Goal: Find specific page/section: Find specific page/section

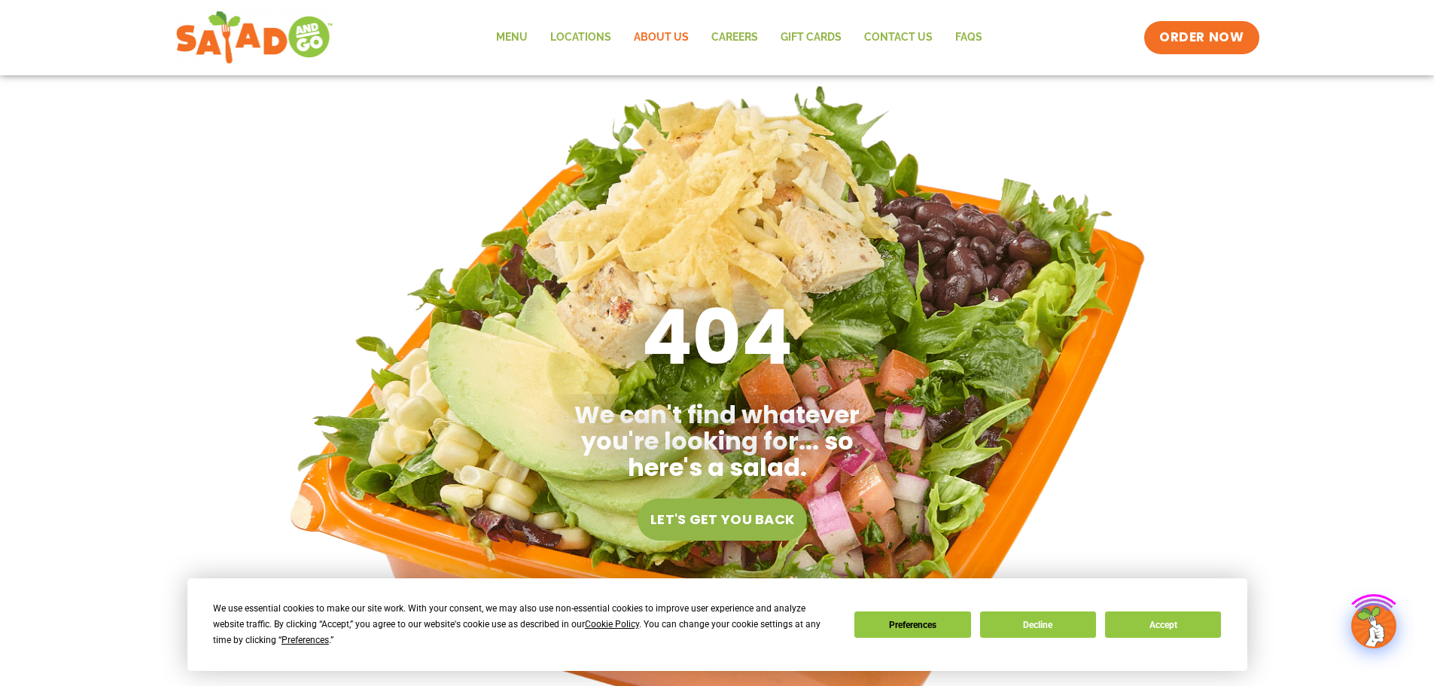
click at [699, 38] on link "About Us" at bounding box center [661, 37] width 78 height 35
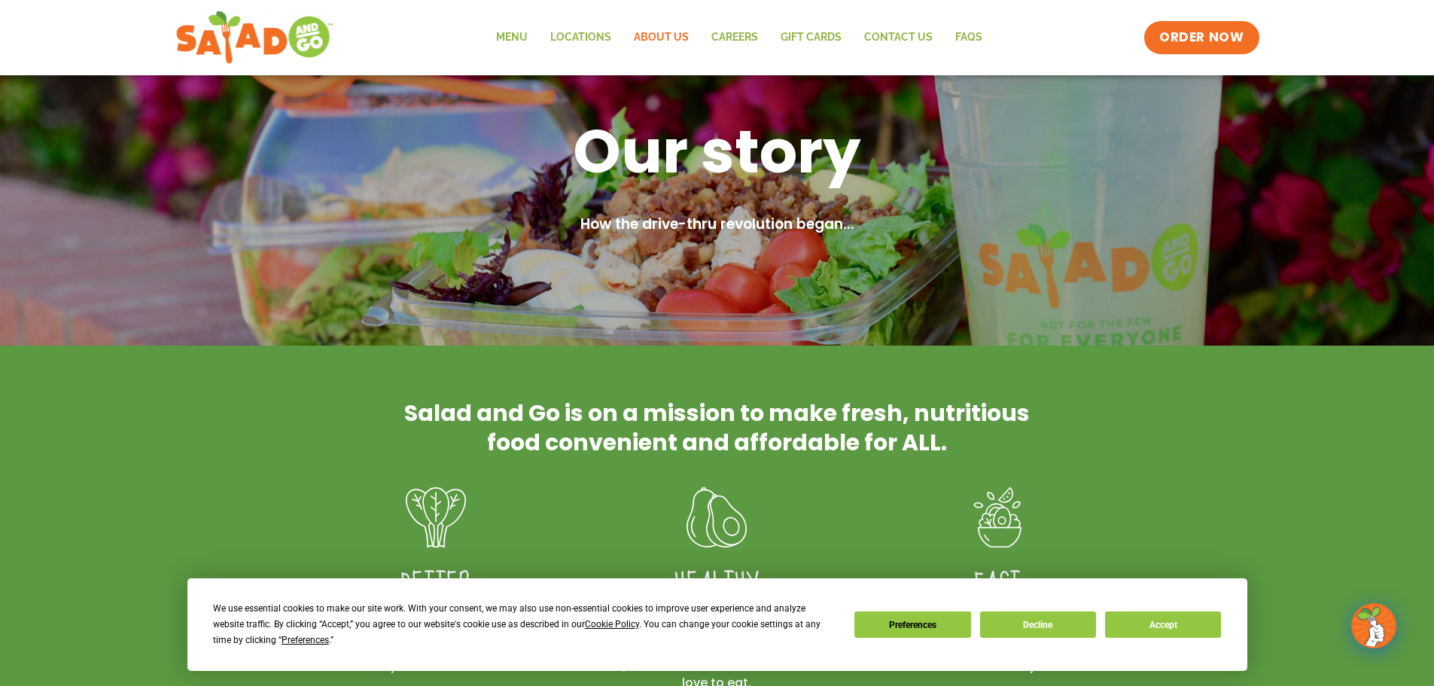
scroll to position [75, 0]
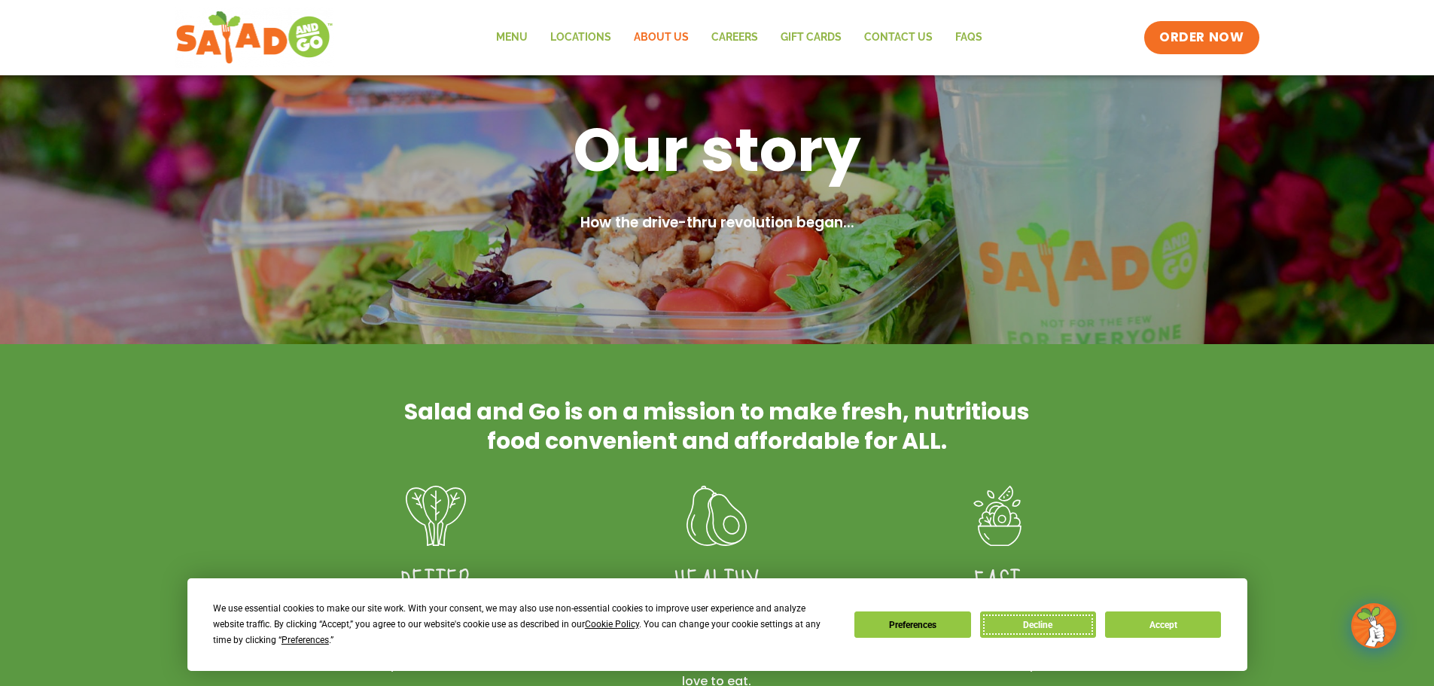
click at [1036, 623] on button "Decline" at bounding box center [1038, 624] width 116 height 26
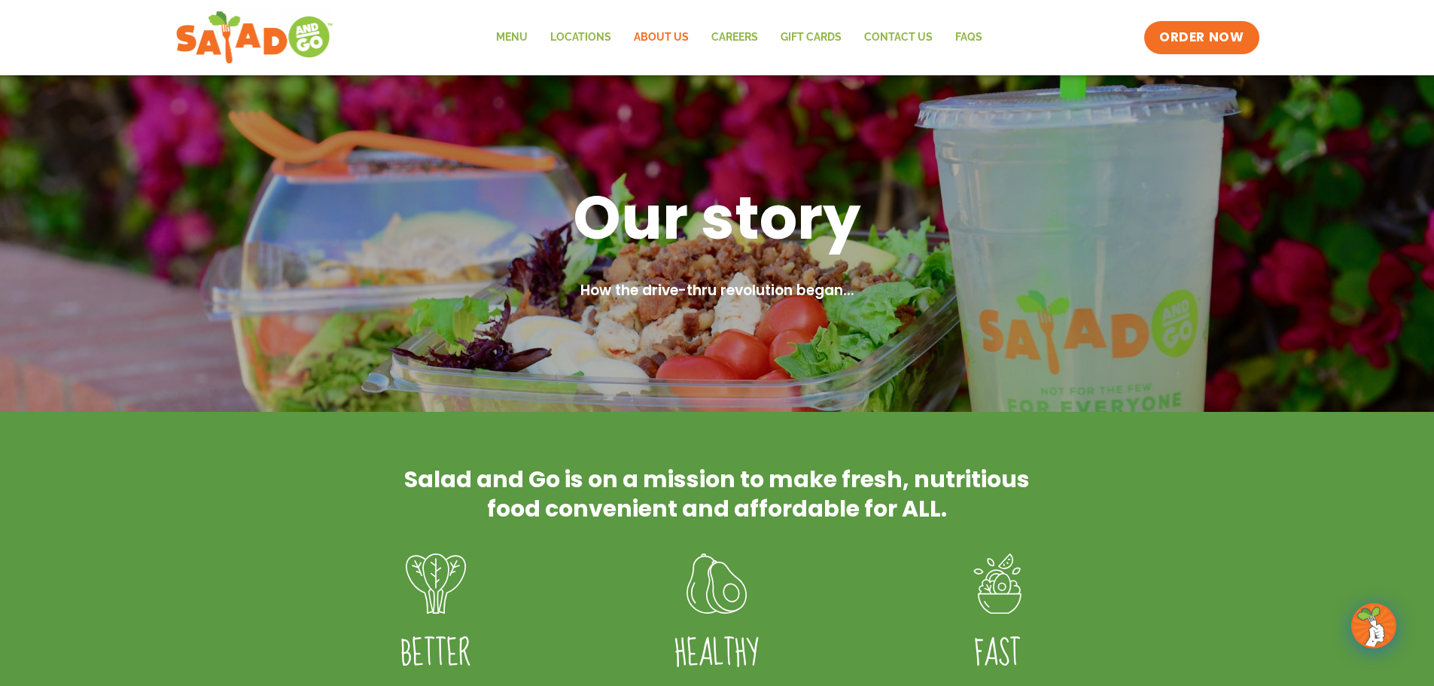
scroll to position [0, 0]
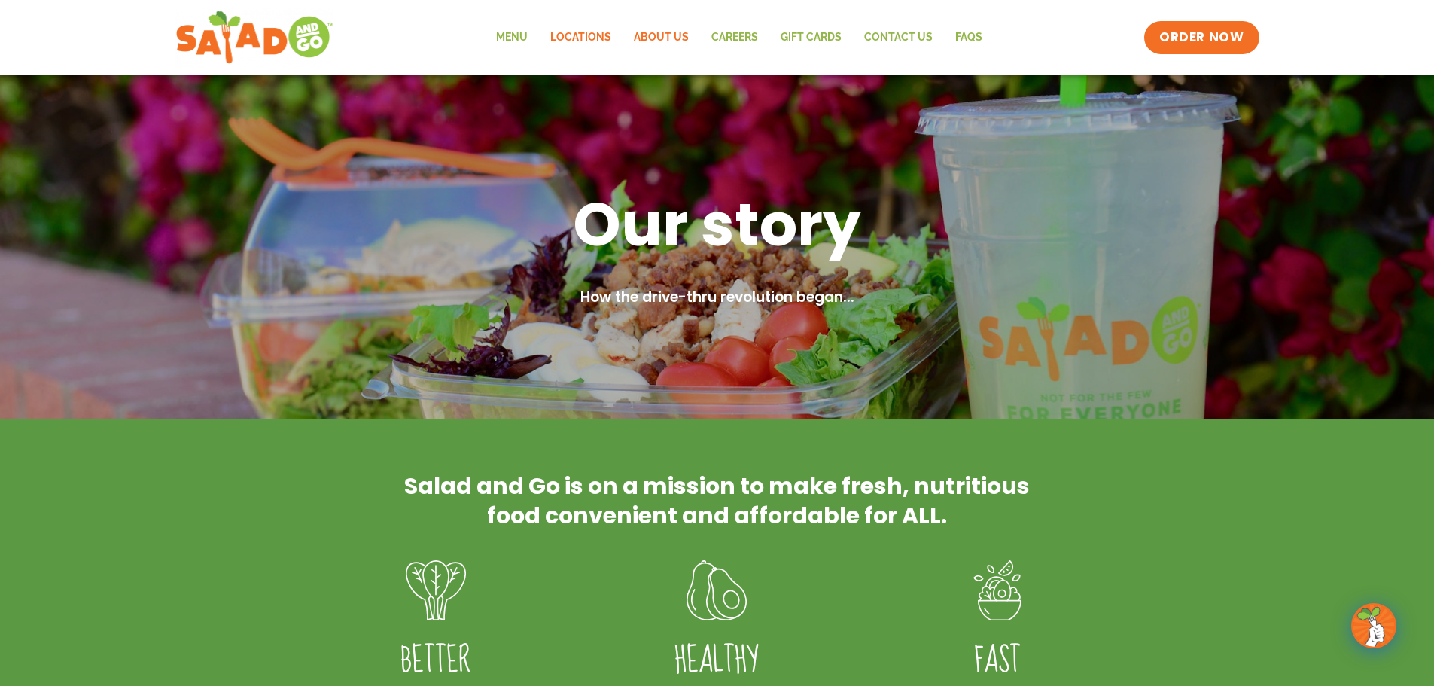
click at [577, 42] on link "Locations" at bounding box center [581, 37] width 84 height 35
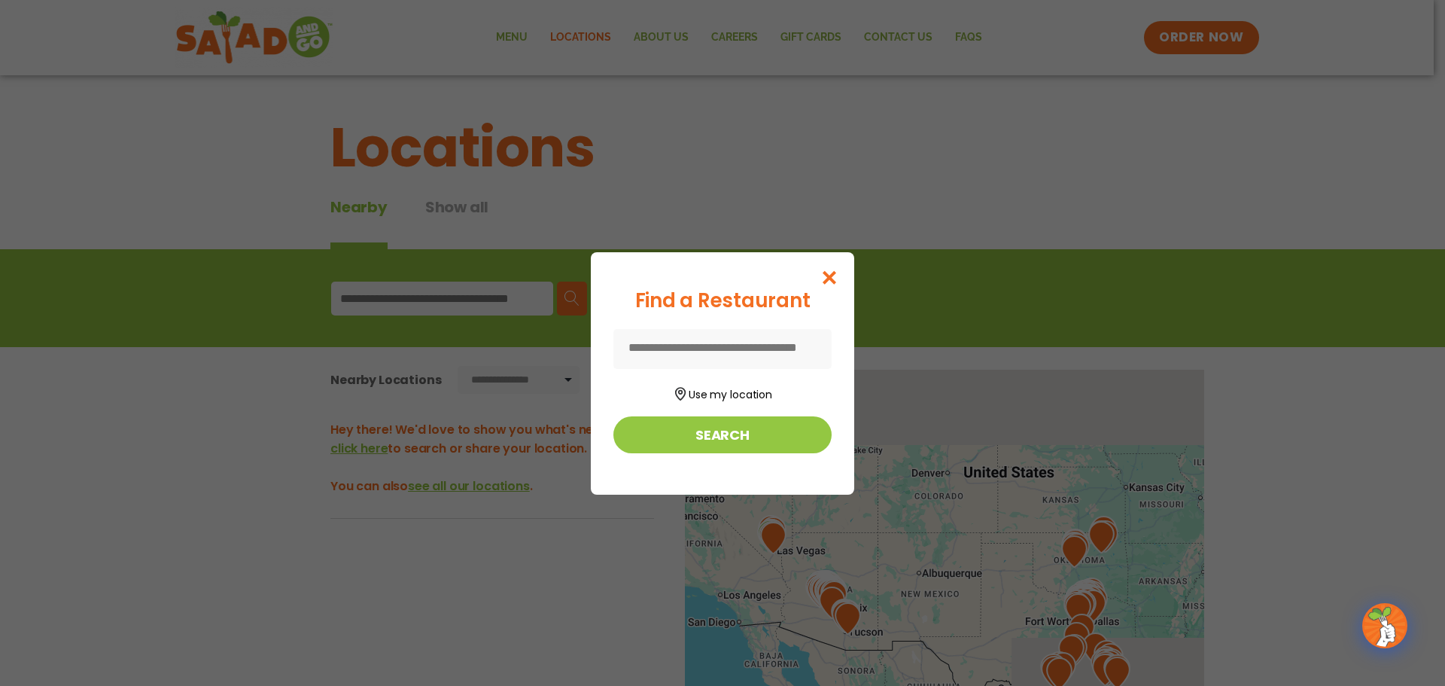
click at [756, 353] on input at bounding box center [722, 349] width 218 height 40
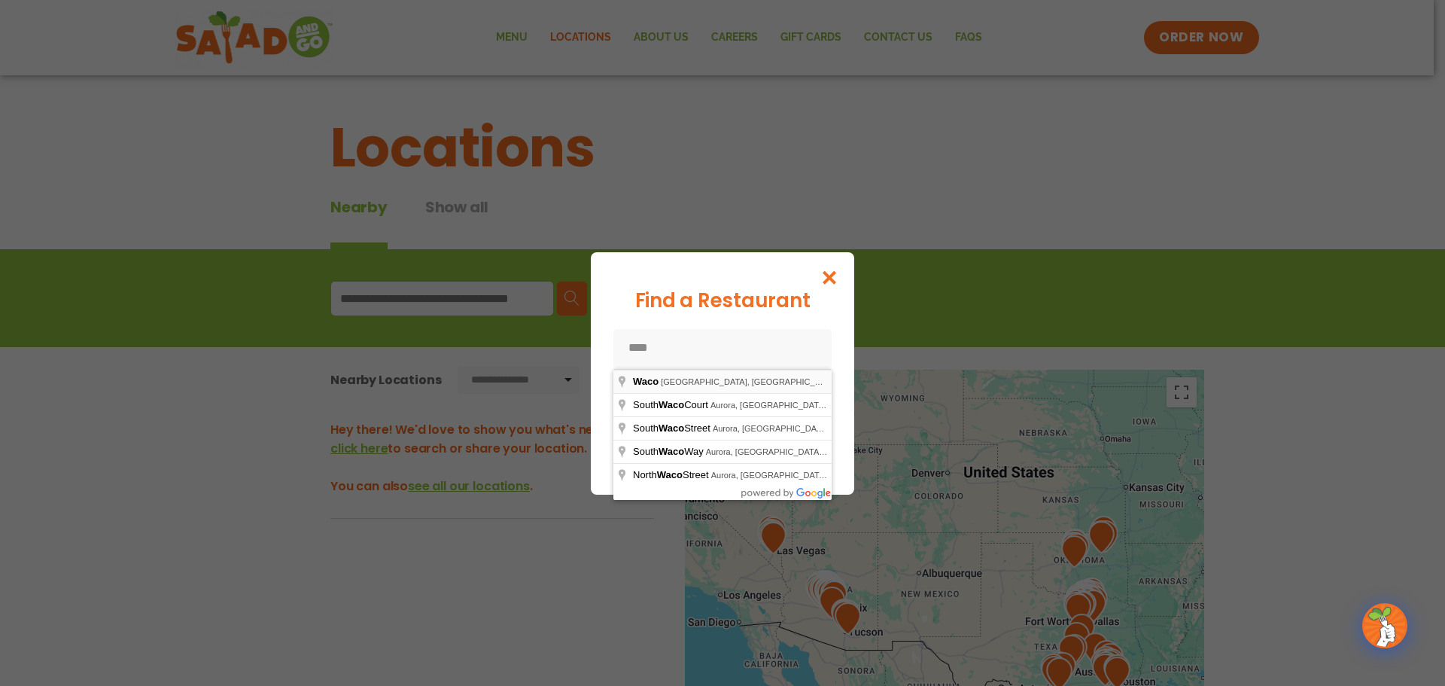
type input "**********"
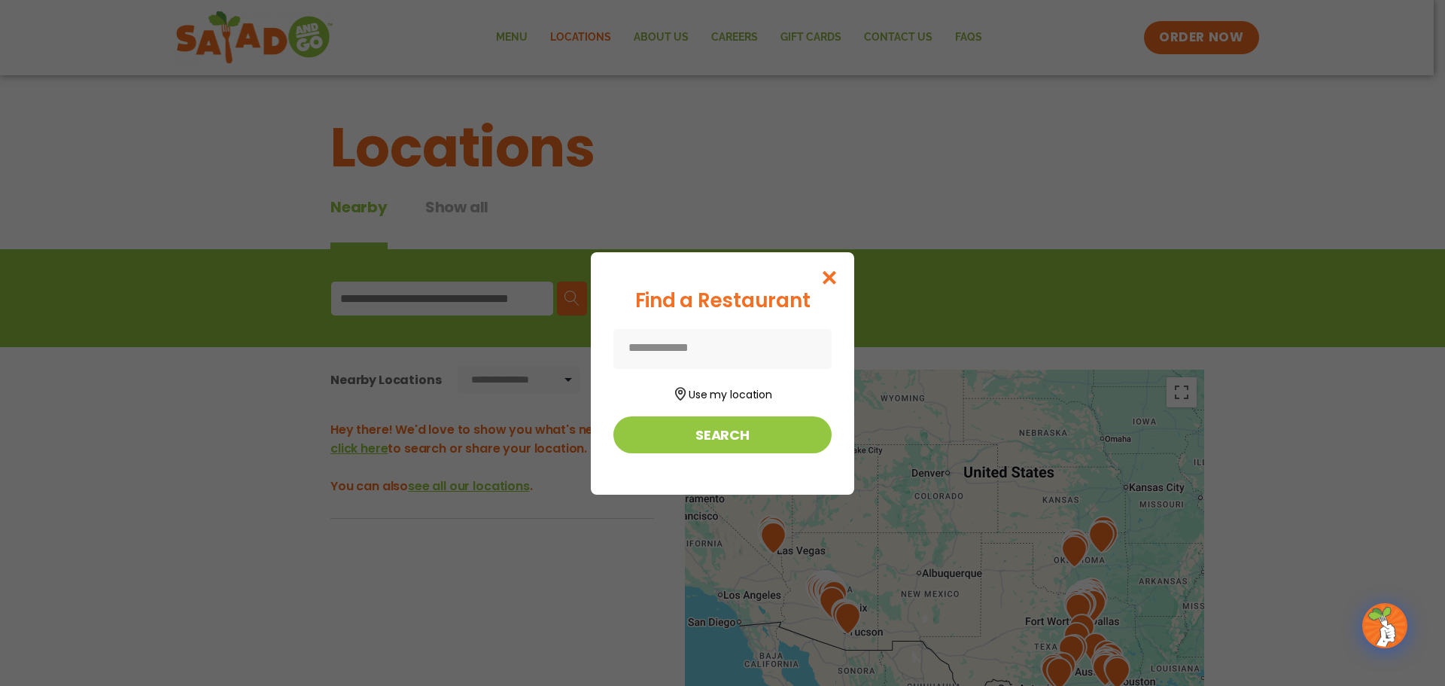
type input "**********"
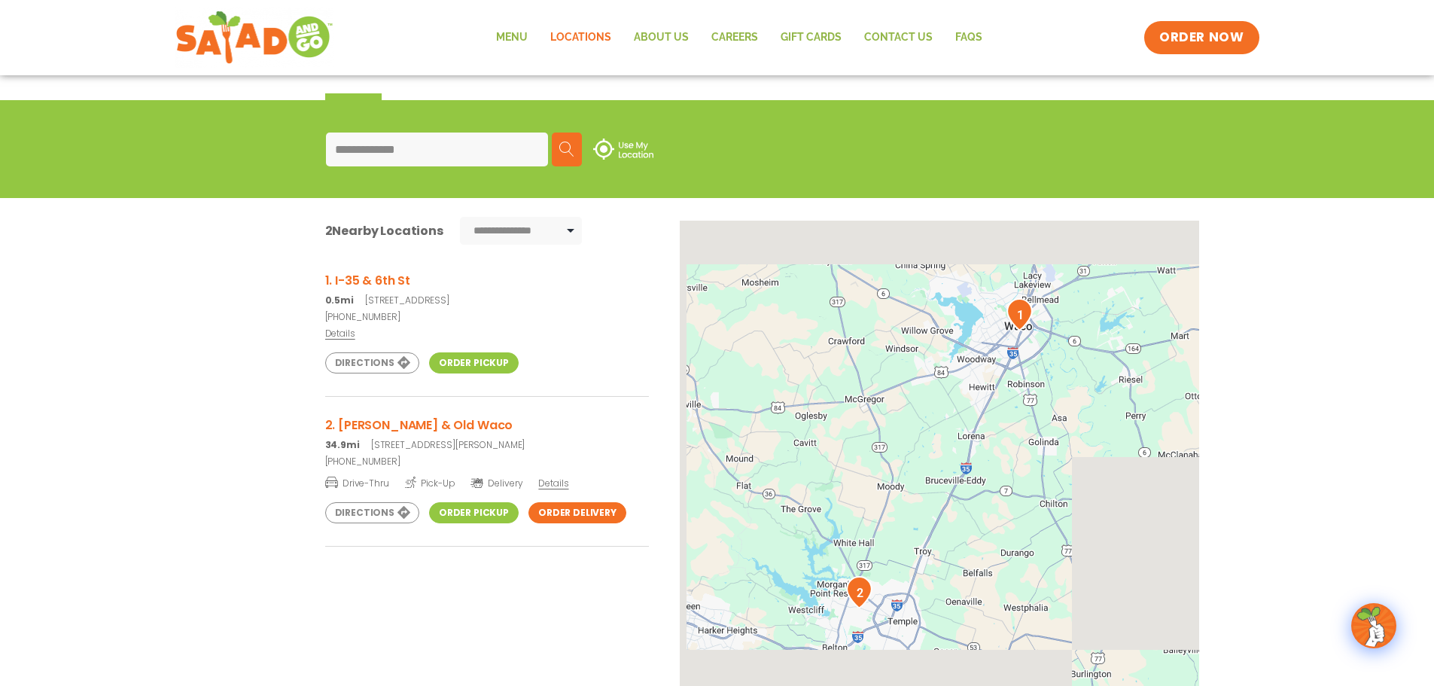
scroll to position [150, 0]
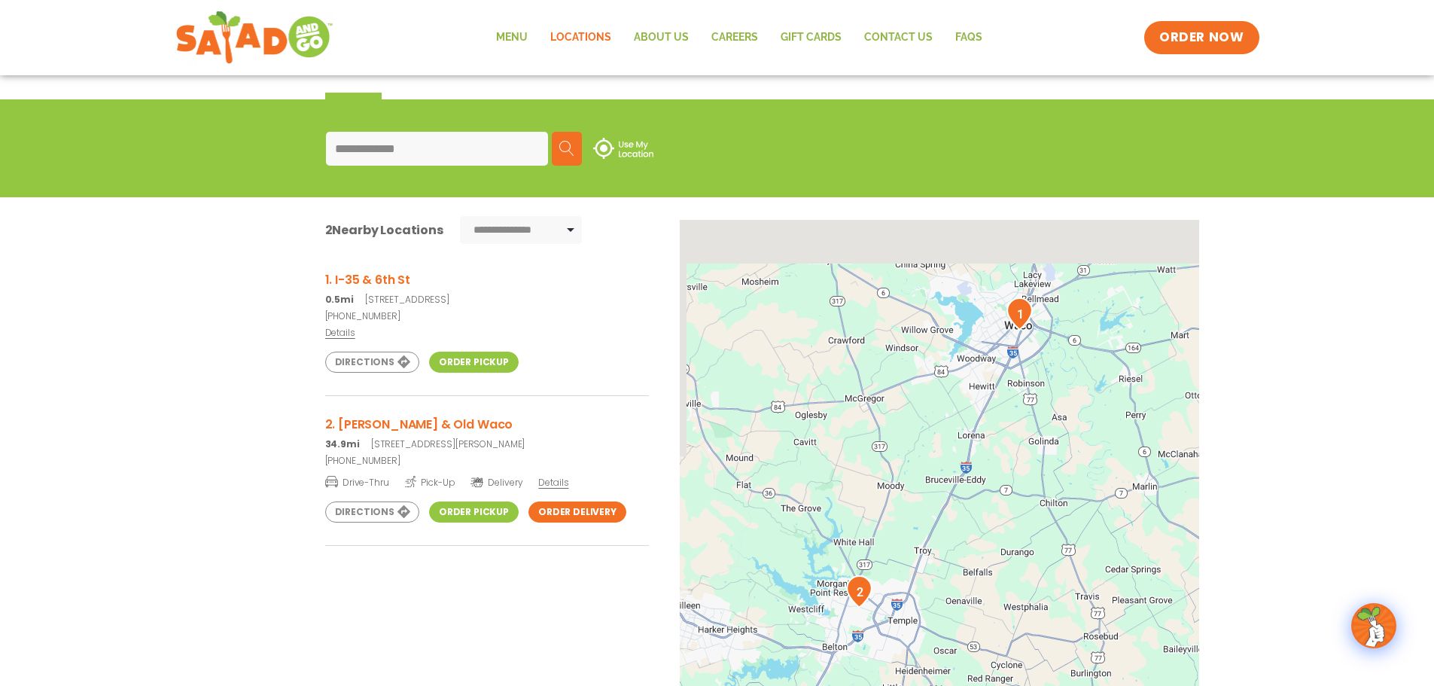
click at [1022, 315] on img "1" at bounding box center [1019, 313] width 38 height 44
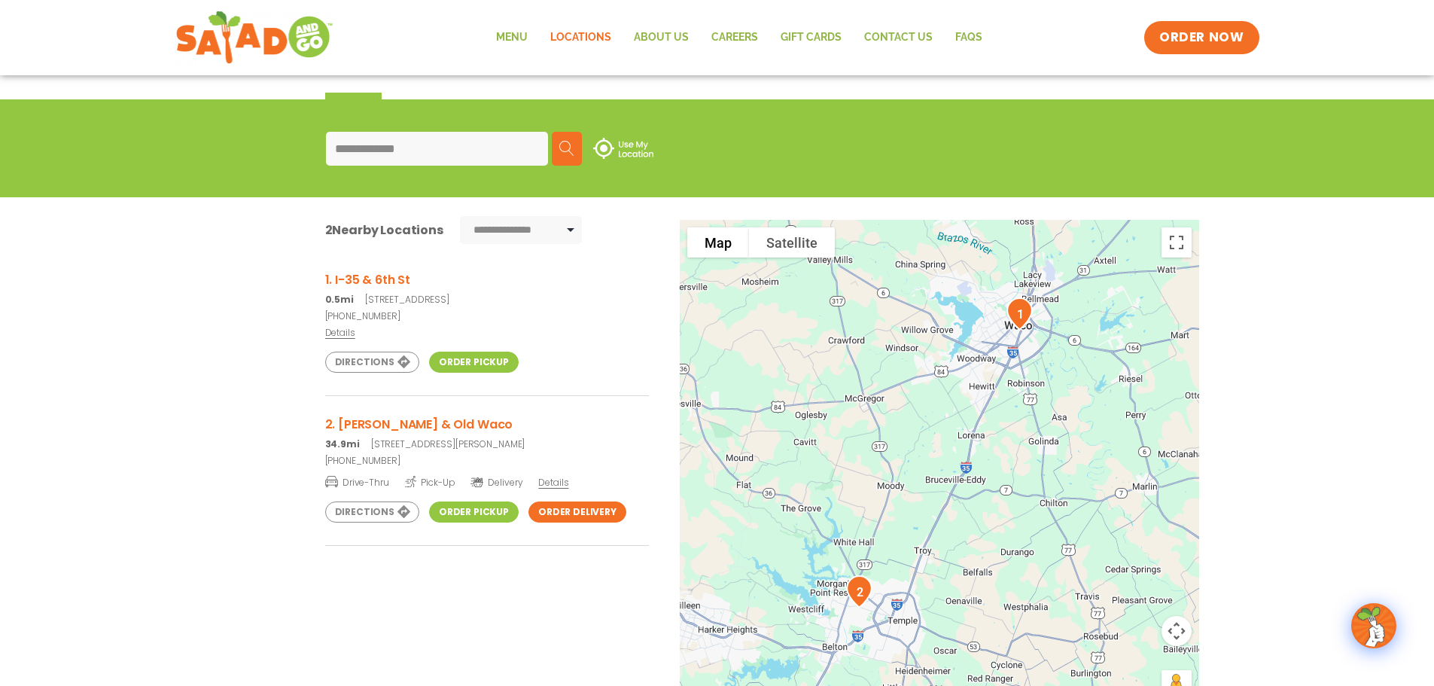
click at [570, 330] on link "Details" at bounding box center [487, 333] width 324 height 14
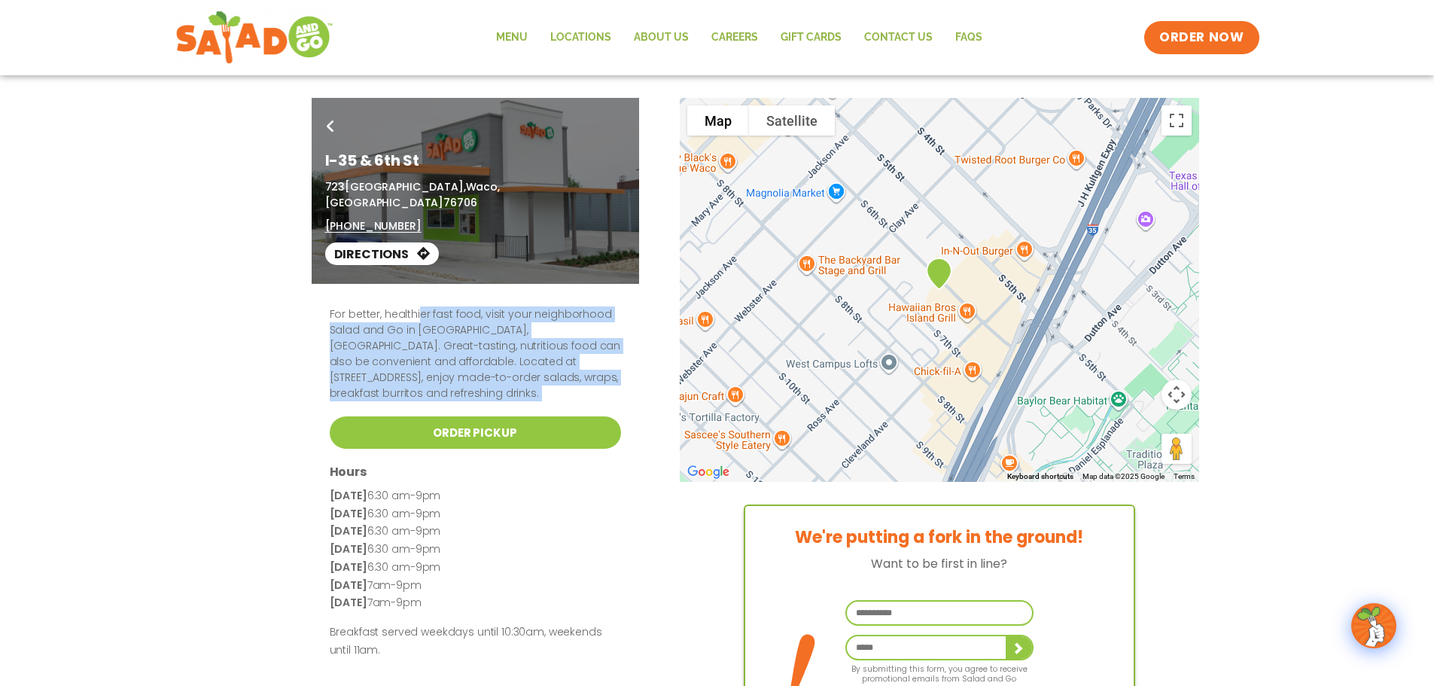
drag, startPoint x: 414, startPoint y: 295, endPoint x: 558, endPoint y: 372, distance: 163.6
click at [558, 372] on div "For better, healthier fast food, visit your neighborhood Salad and Go in Waco, …" at bounding box center [475, 481] width 327 height 394
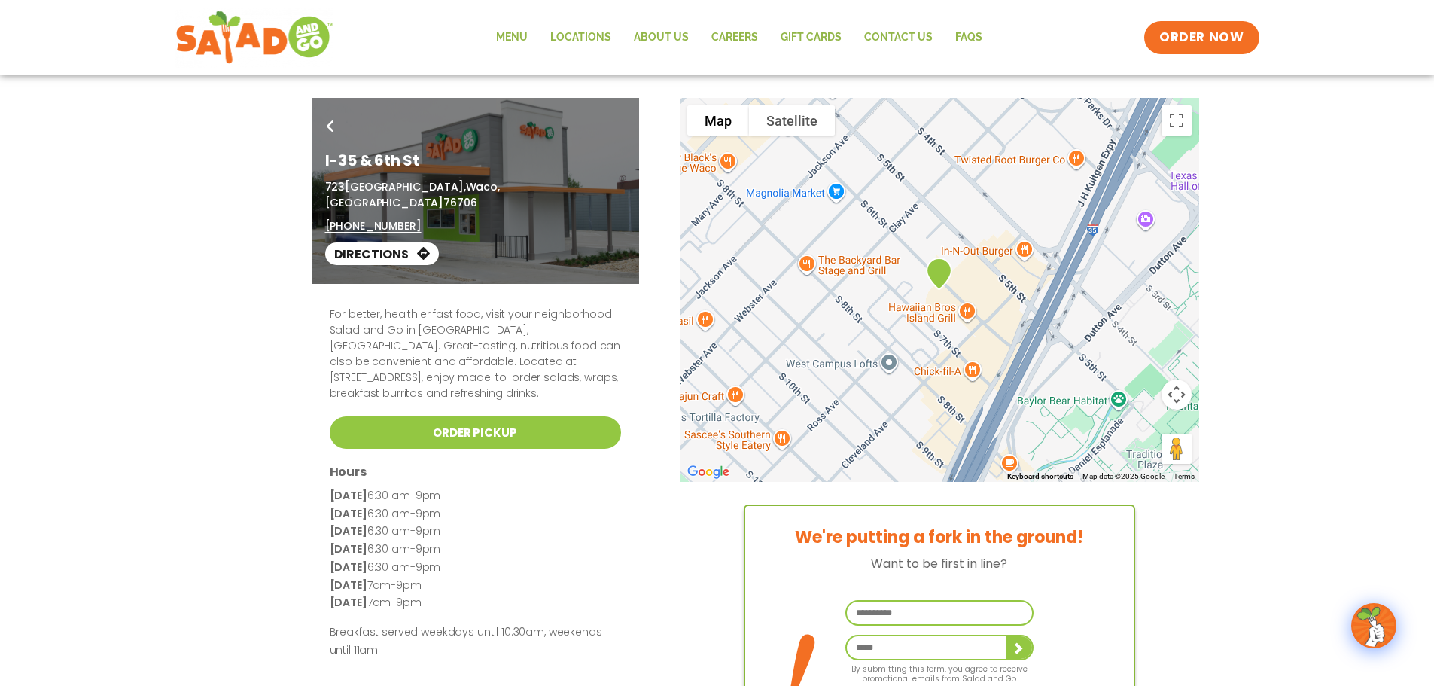
click at [584, 558] on p "Friday 6:30 am-9pm" at bounding box center [475, 567] width 291 height 18
click at [554, 416] on link "Order Pickup" at bounding box center [475, 432] width 291 height 32
